Goal: Task Accomplishment & Management: Use online tool/utility

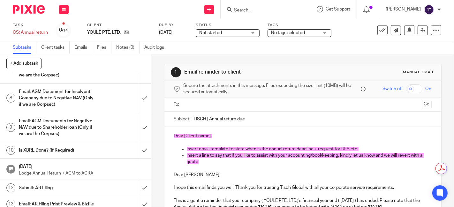
scroll to position [106, 0]
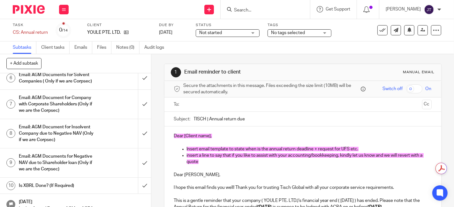
click at [63, 105] on h1 "Email: AGM Document for Company with Corporate Shareholders (Only if we are the…" at bounding box center [56, 104] width 75 height 23
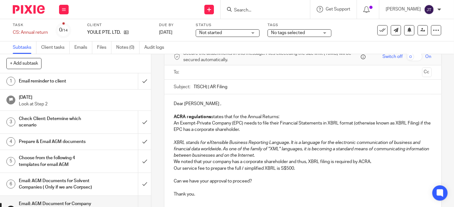
scroll to position [71, 0]
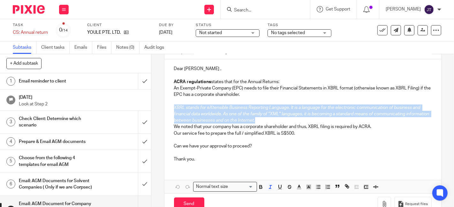
drag, startPoint x: 171, startPoint y: 106, endPoint x: 278, endPoint y: 122, distance: 107.8
click at [278, 122] on p "XBRL stands for eXtensible Business Reporting Language. It is a language for th…" at bounding box center [303, 114] width 258 height 19
copy em "XBRL stands for eXtensible Business Reporting Language. It is a language for th…"
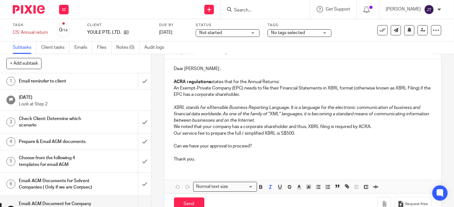
click at [225, 133] on p "Our service fee to prepare the full / simplified XBRL is S$500." at bounding box center [303, 134] width 258 height 6
drag, startPoint x: 172, startPoint y: 133, endPoint x: 291, endPoint y: 136, distance: 119.4
click at [291, 136] on p "Our service fee to prepare the full / simplified XBRL is S$500." at bounding box center [303, 134] width 258 height 6
copy p "Our service fee to prepare the full / simplified XBRL is S$500"
click at [216, 161] on p "Thank you." at bounding box center [303, 159] width 258 height 6
